Goal: Task Accomplishment & Management: Use online tool/utility

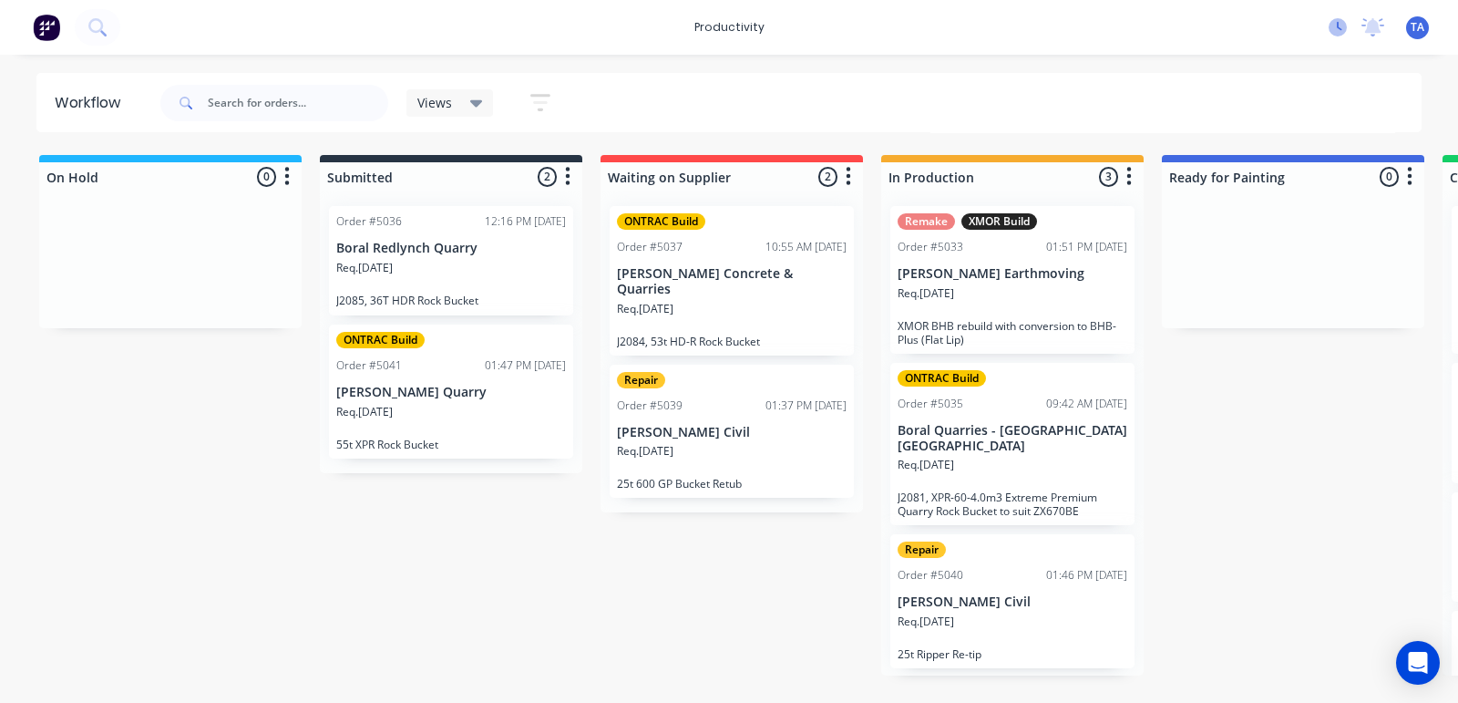
click at [1335, 29] on icon at bounding box center [1338, 27] width 18 height 18
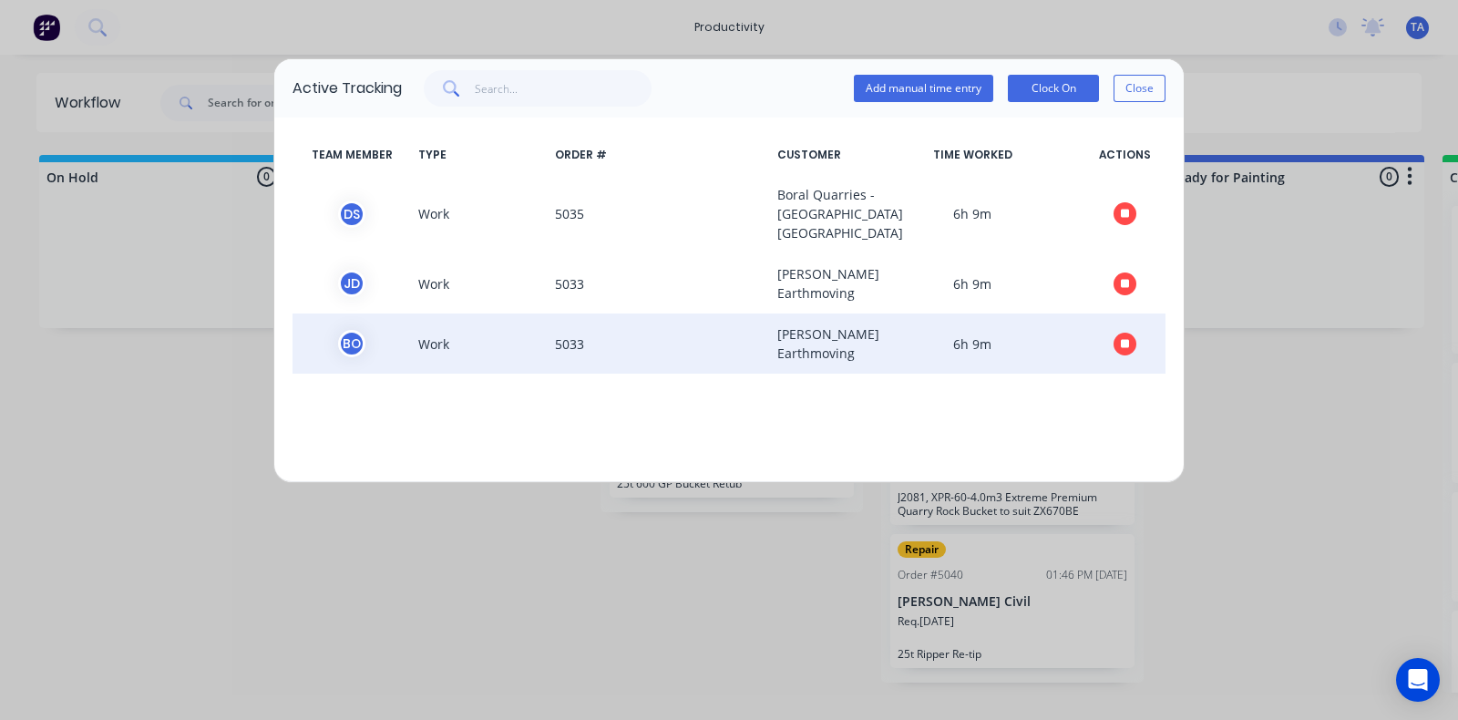
click at [1126, 348] on icon "button" at bounding box center [1125, 343] width 9 height 9
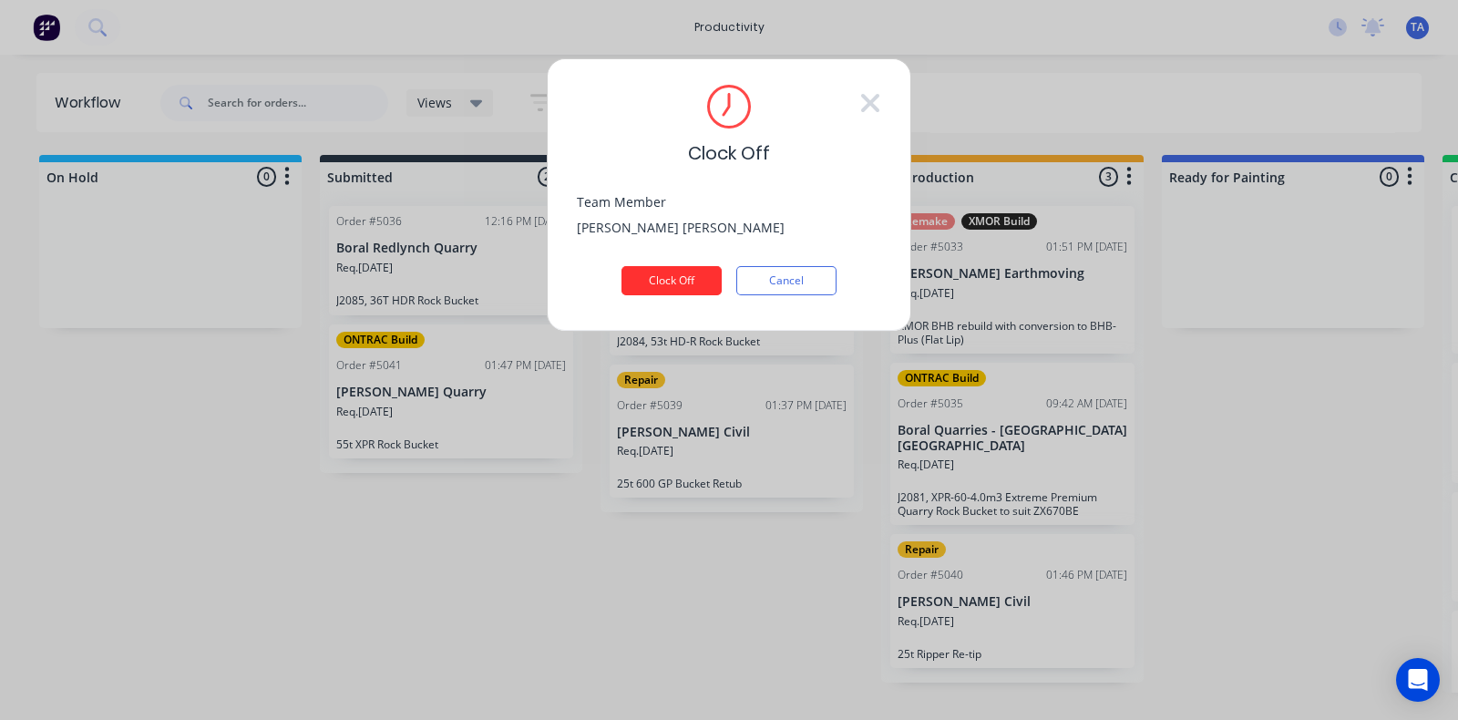
click at [678, 274] on button "Clock Off" at bounding box center [672, 280] width 100 height 29
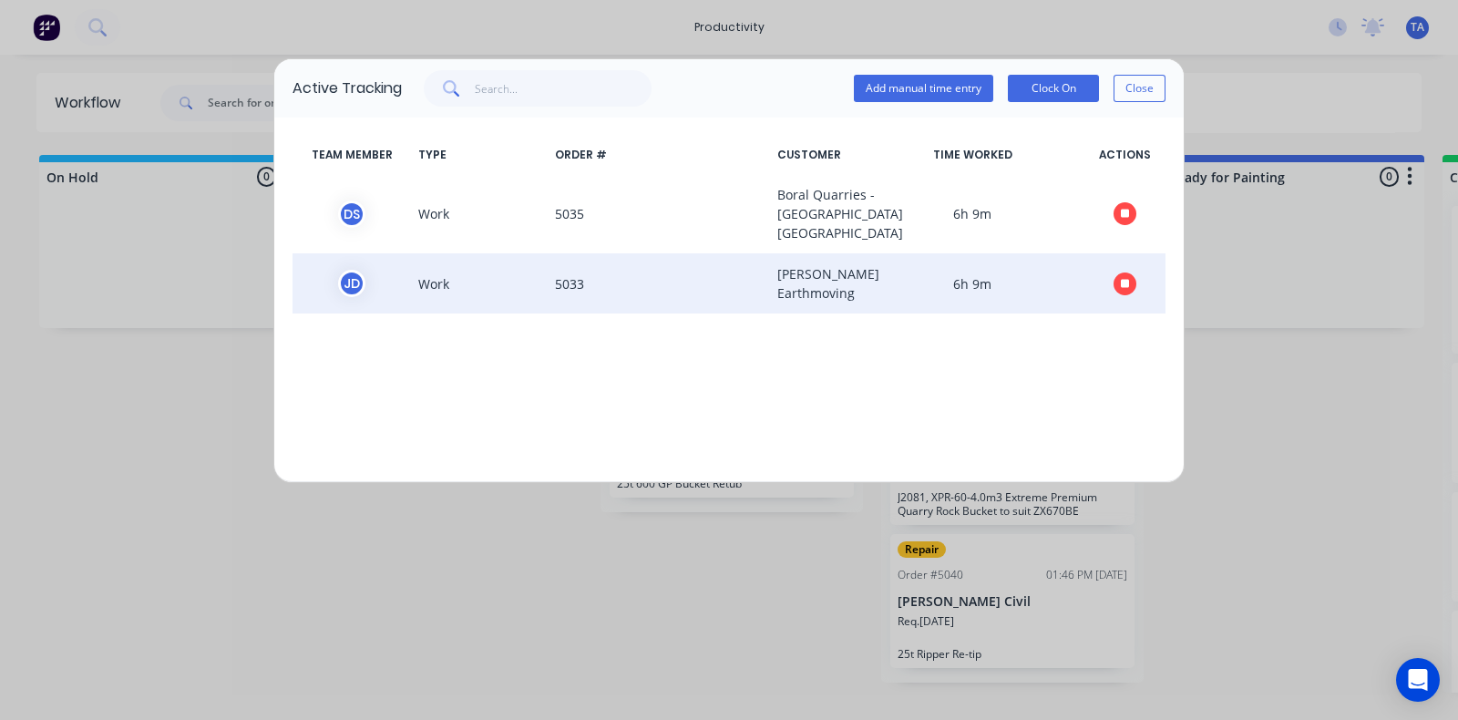
click at [1126, 290] on icon "button" at bounding box center [1125, 284] width 9 height 12
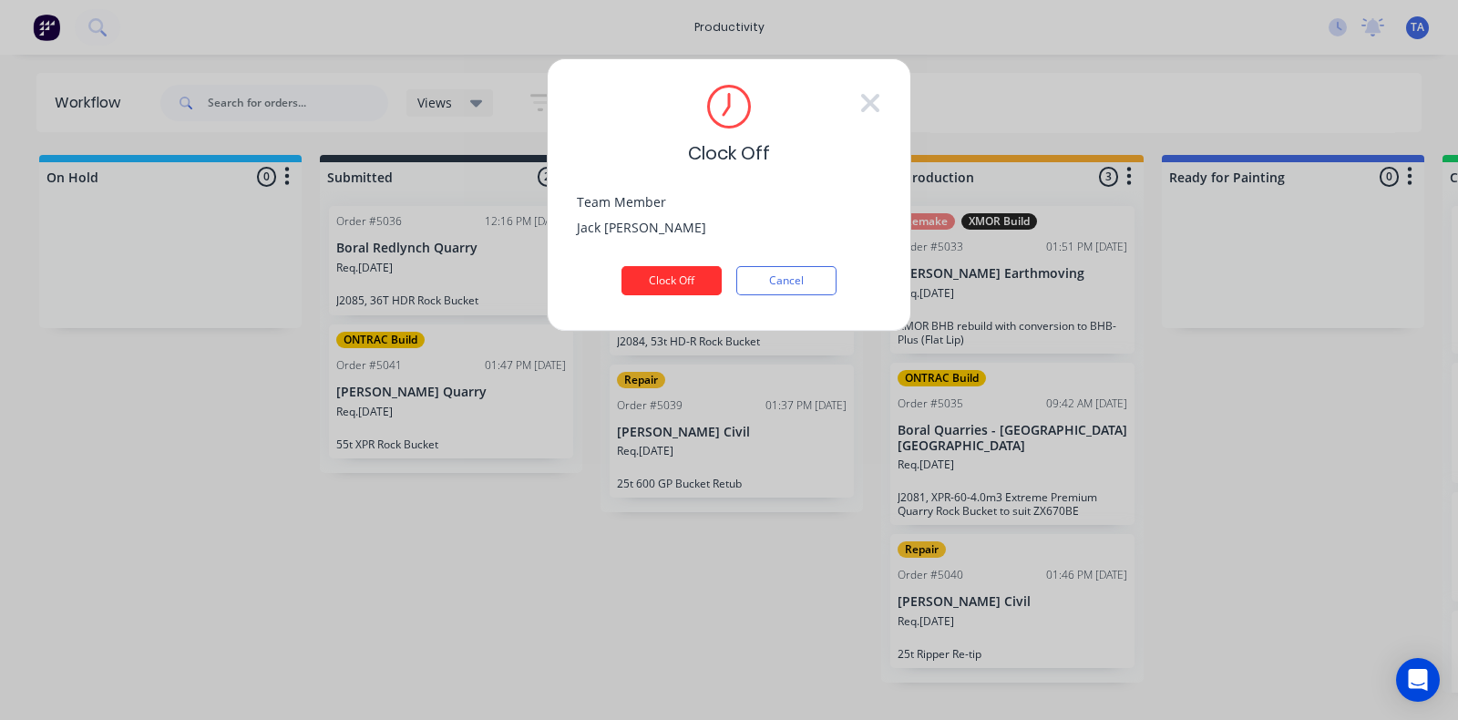
click at [659, 283] on button "Clock Off" at bounding box center [672, 280] width 100 height 29
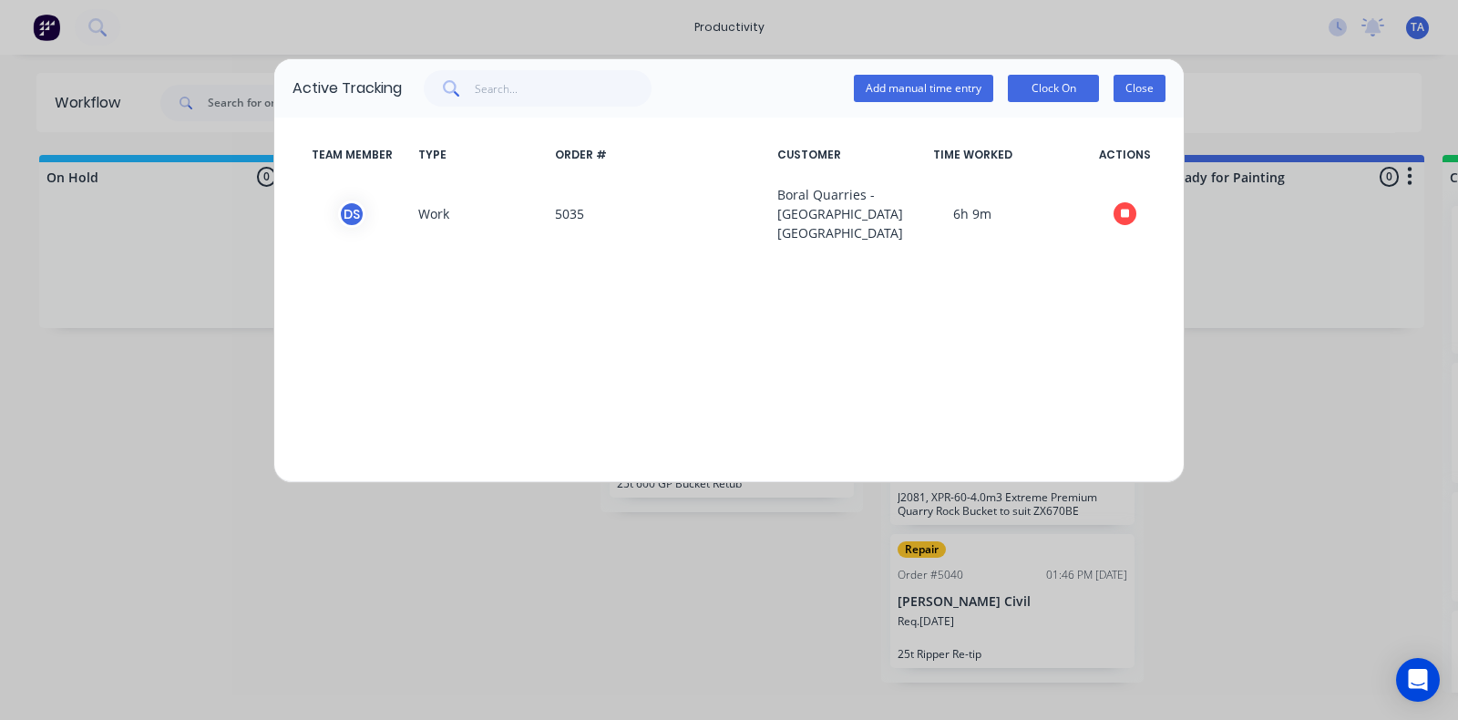
click at [1150, 93] on button "Close" at bounding box center [1140, 88] width 52 height 27
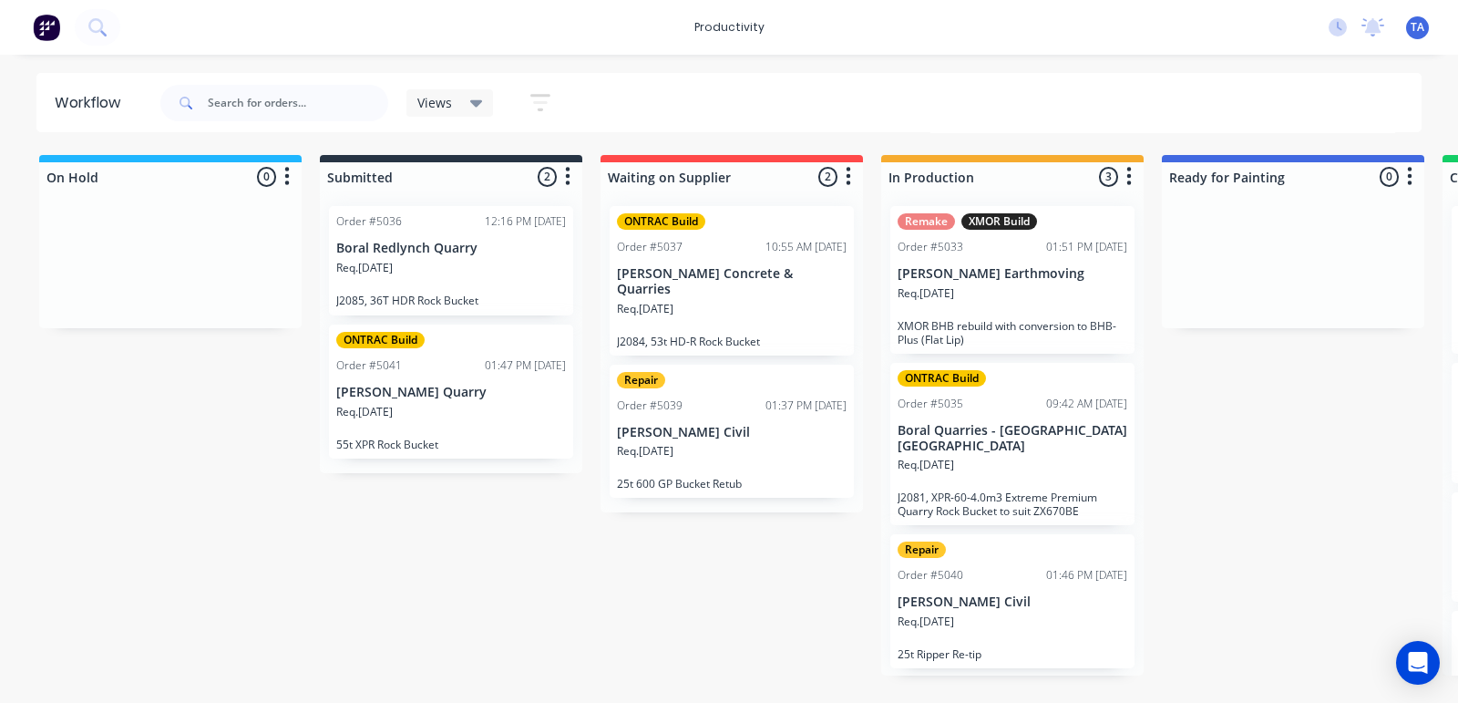
click at [954, 613] on p "Req. [DATE]" at bounding box center [926, 621] width 57 height 16
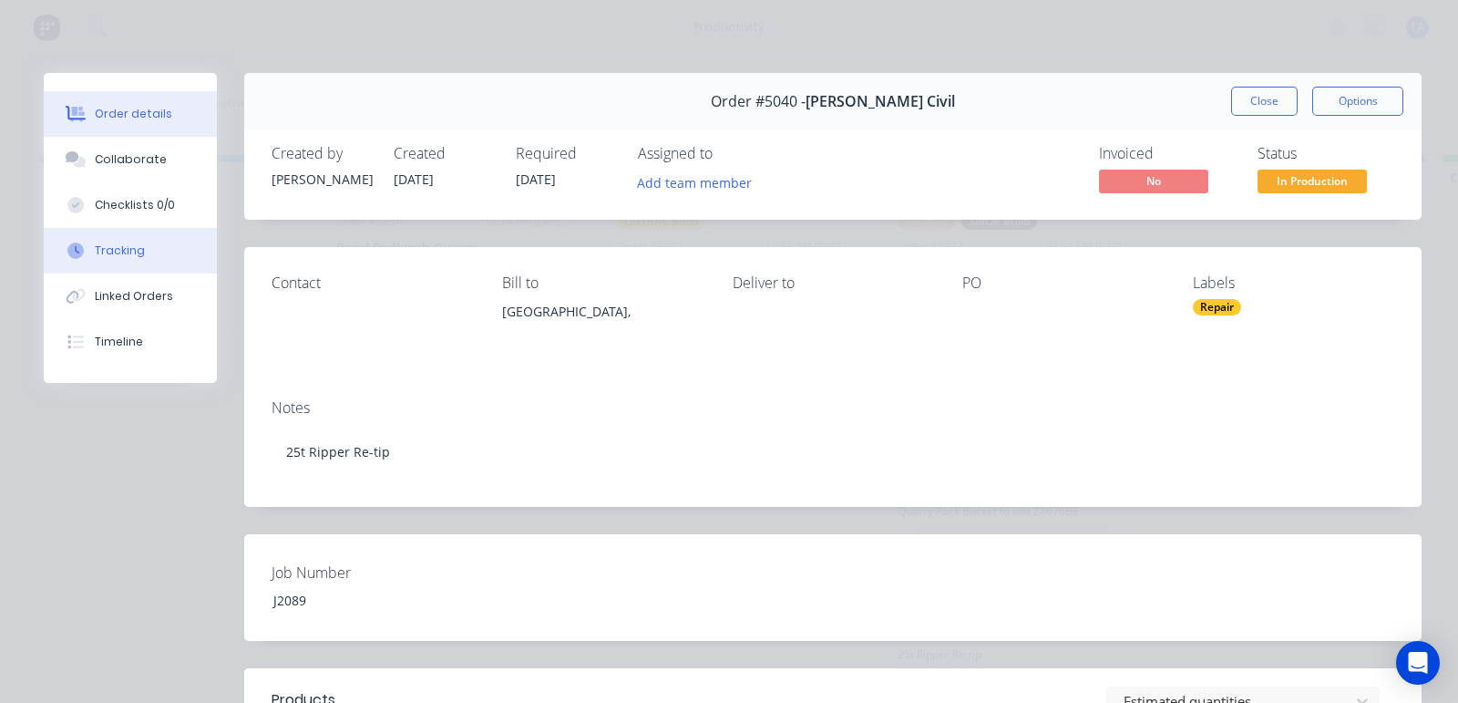
click at [119, 246] on div "Tracking" at bounding box center [120, 250] width 50 height 16
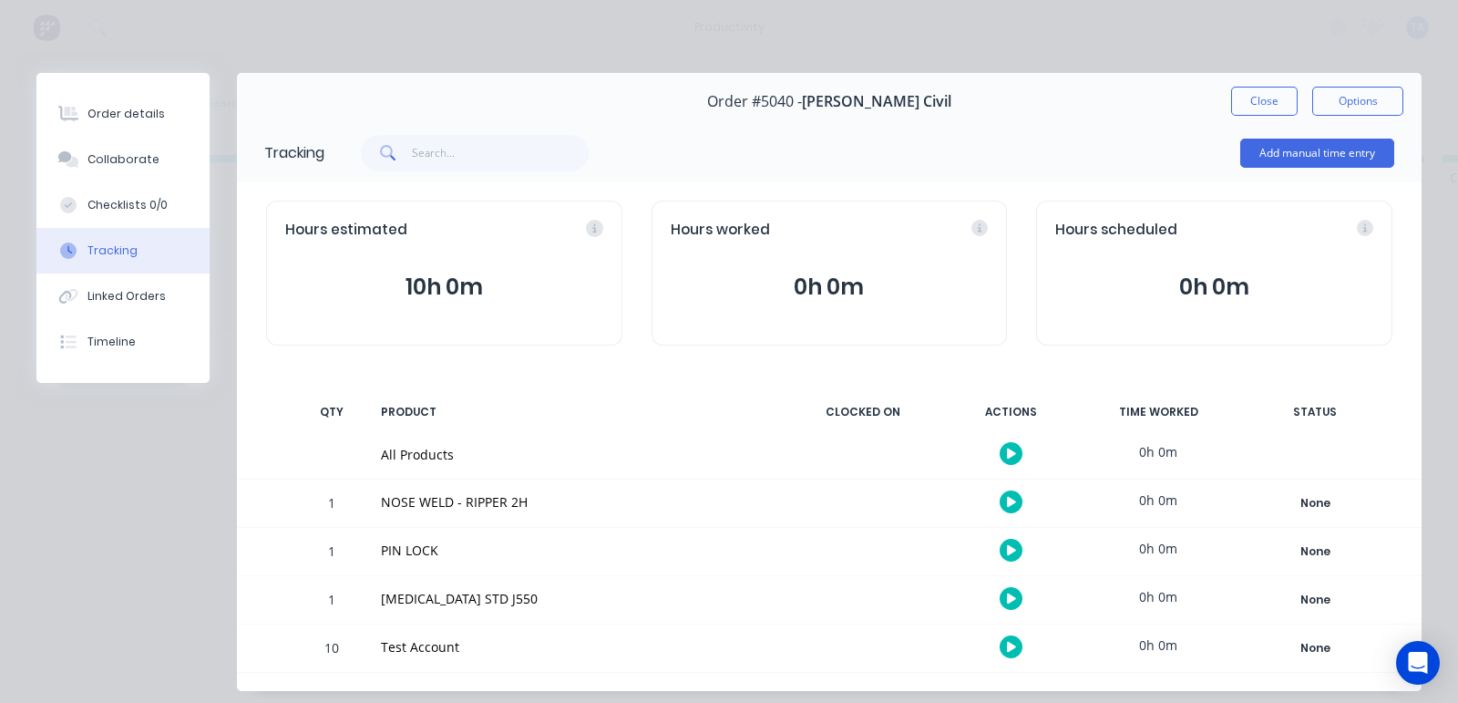
click at [1000, 450] on button "button" at bounding box center [1011, 453] width 23 height 23
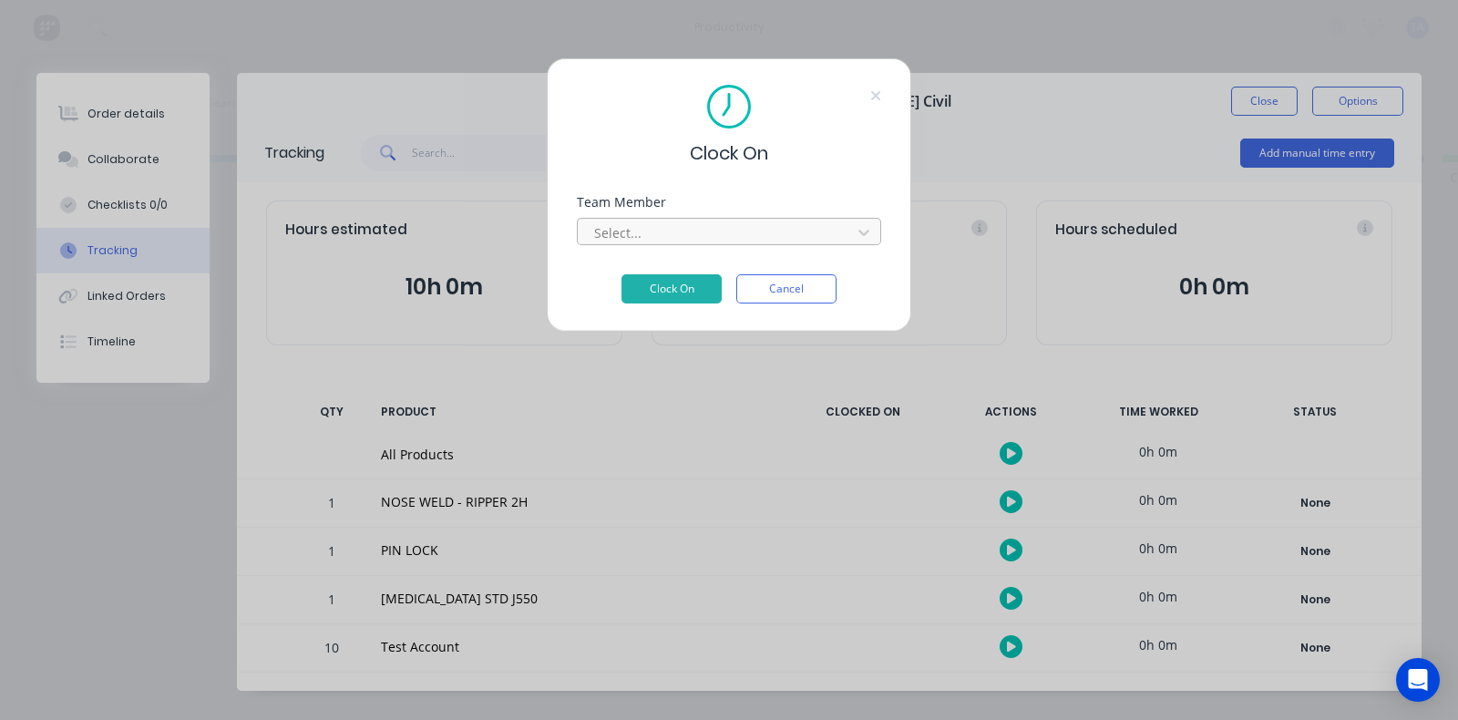
click at [644, 232] on div at bounding box center [717, 232] width 250 height 23
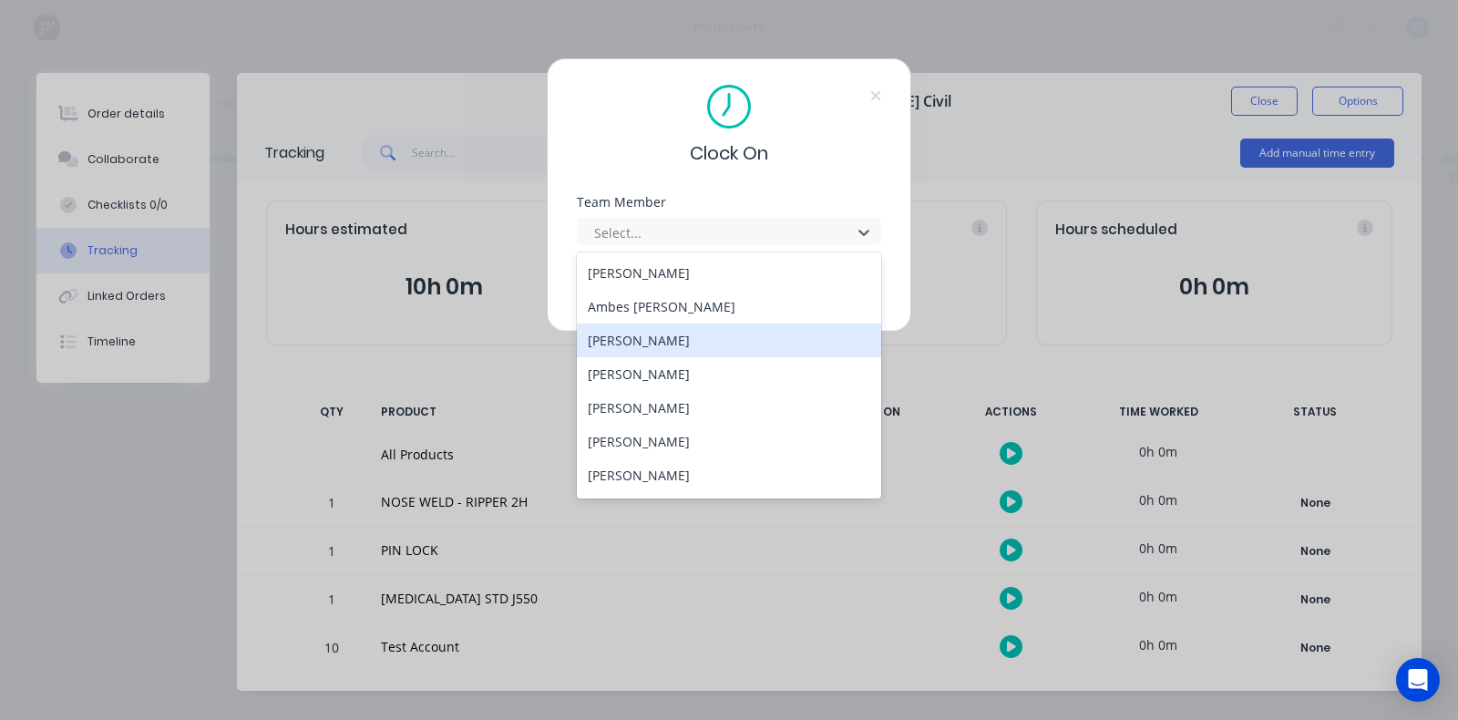
click at [637, 353] on div "[PERSON_NAME]" at bounding box center [729, 341] width 304 height 34
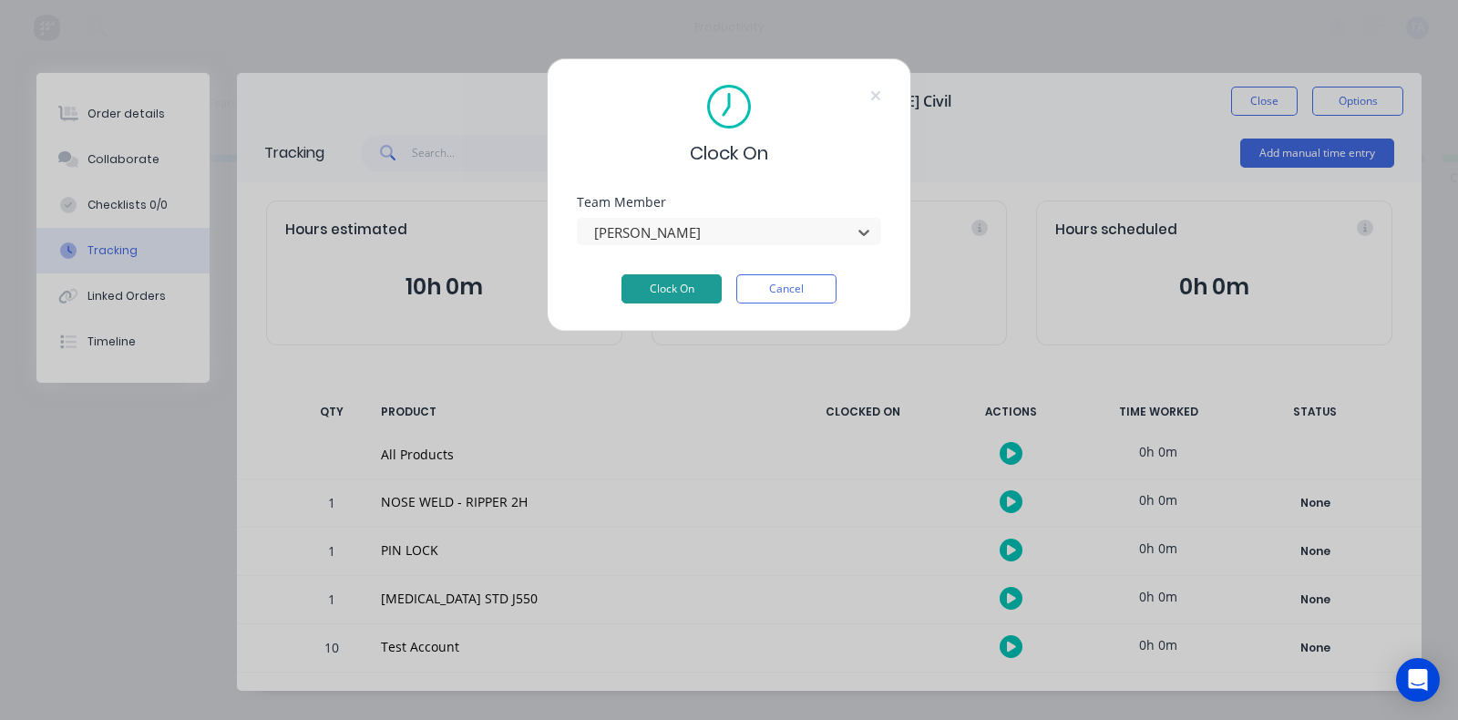
click at [673, 289] on button "Clock On" at bounding box center [672, 288] width 100 height 29
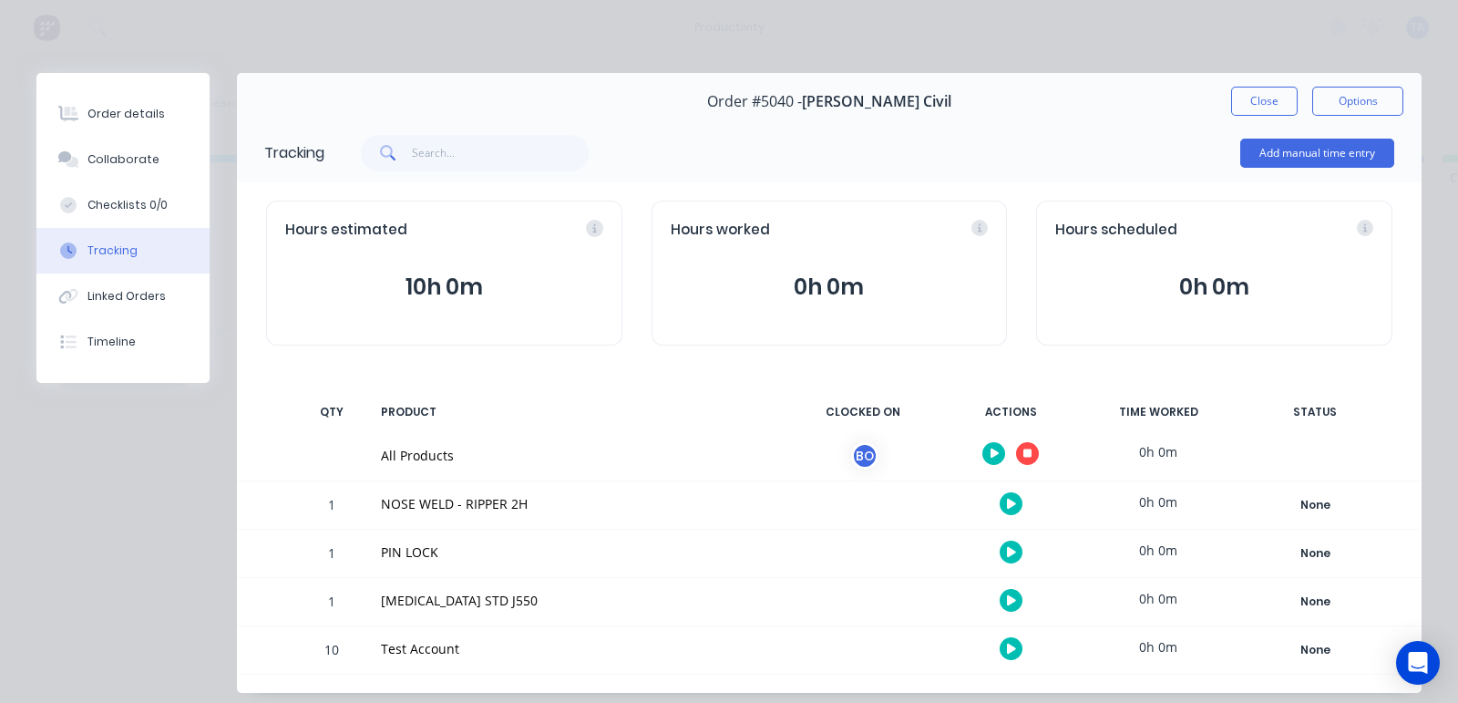
click at [1246, 84] on div "Order #5040 - [PERSON_NAME] Civil Close Options" at bounding box center [829, 101] width 1185 height 57
click at [1231, 106] on button "Close" at bounding box center [1264, 101] width 67 height 29
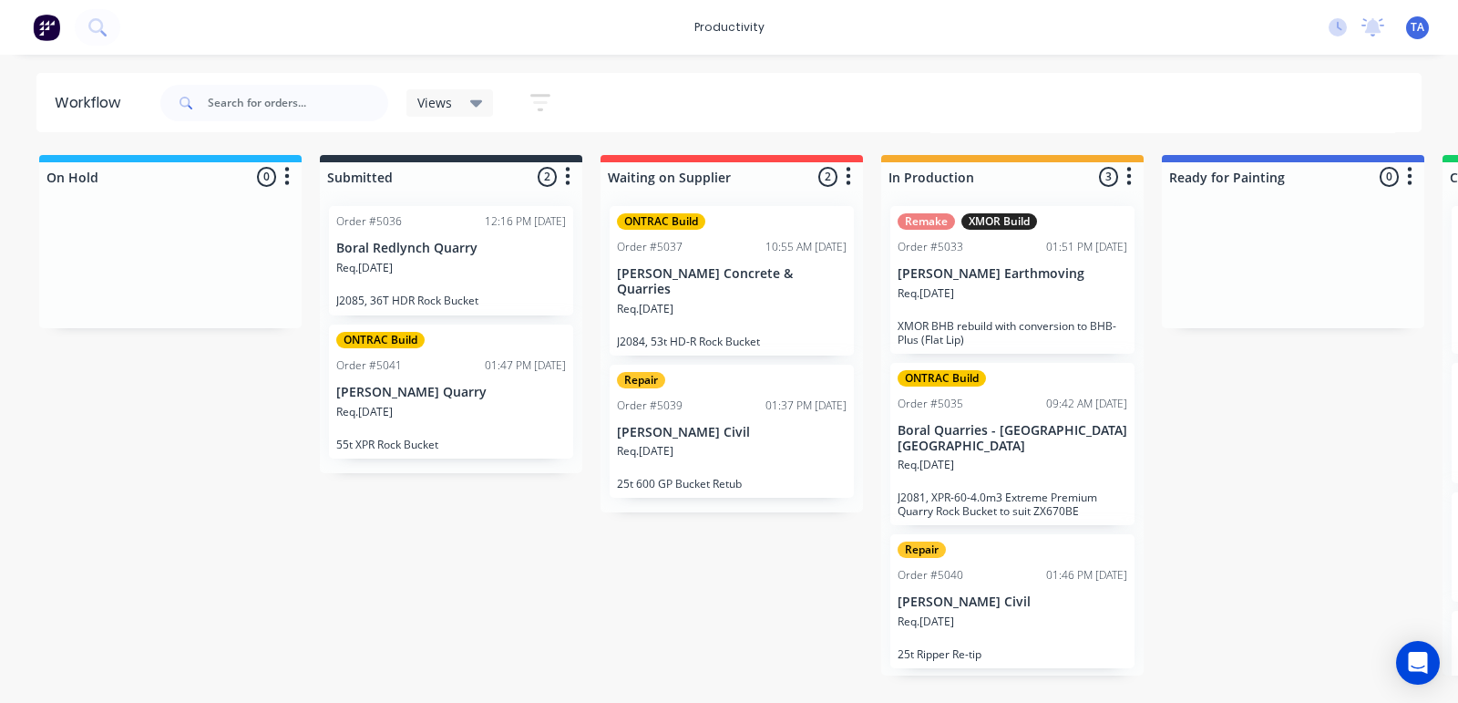
click at [86, 104] on div "Workflow" at bounding box center [92, 103] width 75 height 22
drag, startPoint x: 126, startPoint y: 101, endPoint x: 40, endPoint y: 111, distance: 86.3
click at [40, 111] on div "Workflow" at bounding box center [96, 103] width 120 height 55
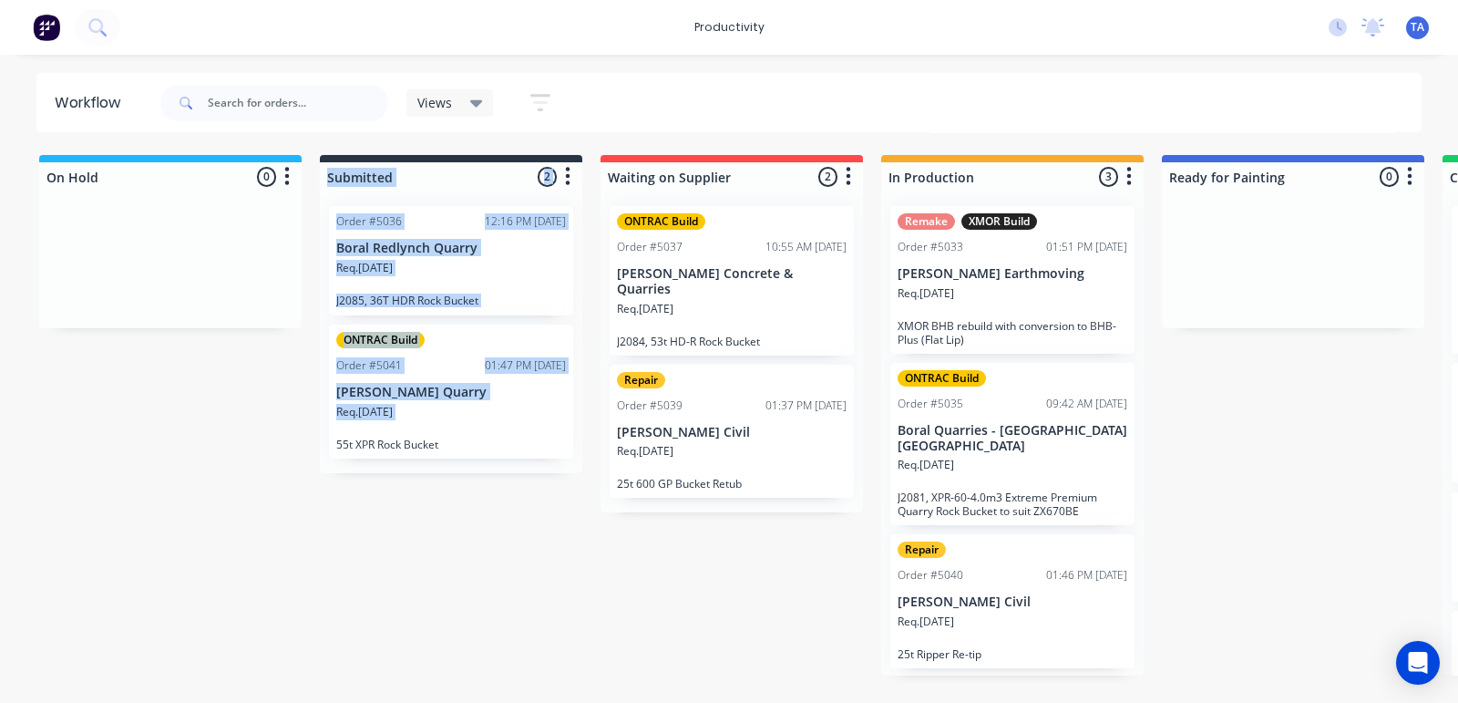
drag, startPoint x: 170, startPoint y: 419, endPoint x: 205, endPoint y: 448, distance: 44.7
click at [205, 448] on div "On Hold 0 Sort By Created date Required date Order number Customer name Most re…" at bounding box center [1109, 415] width 2247 height 520
